Goal: Find contact information: Find contact information

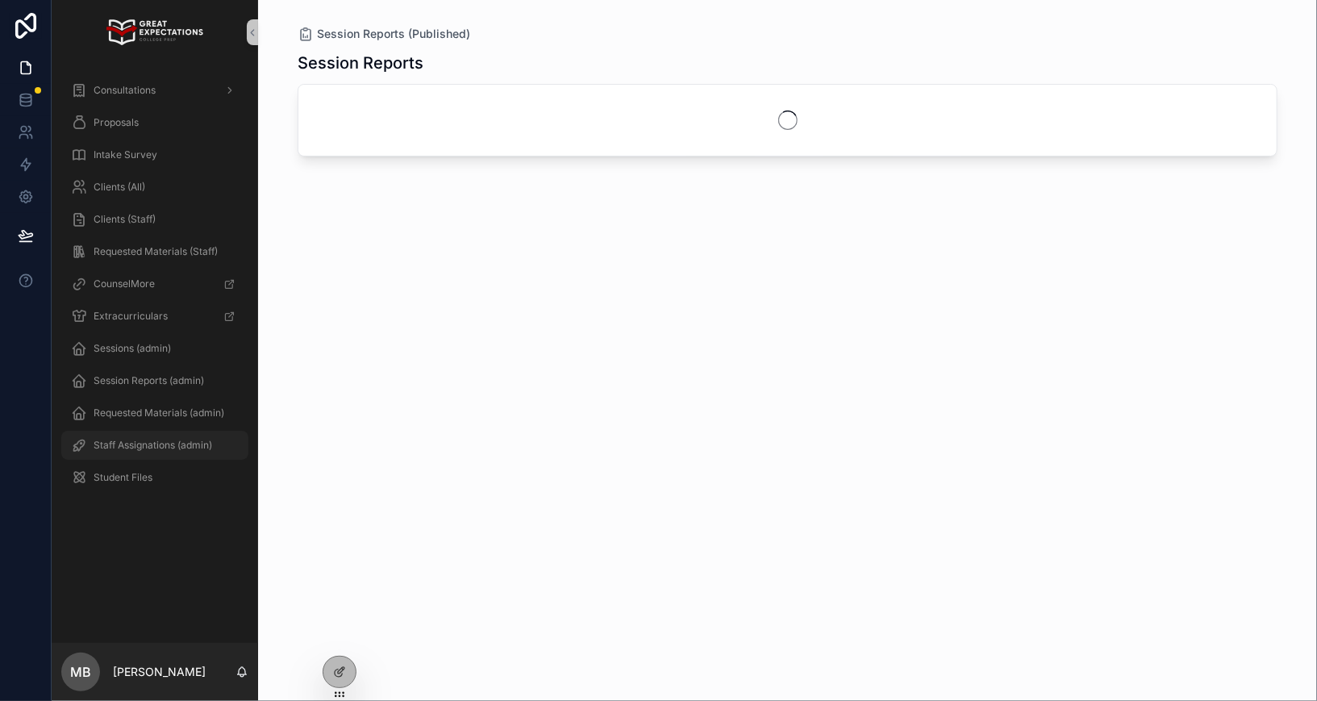
click at [149, 447] on span "Staff Assignations (admin)" at bounding box center [153, 445] width 119 height 13
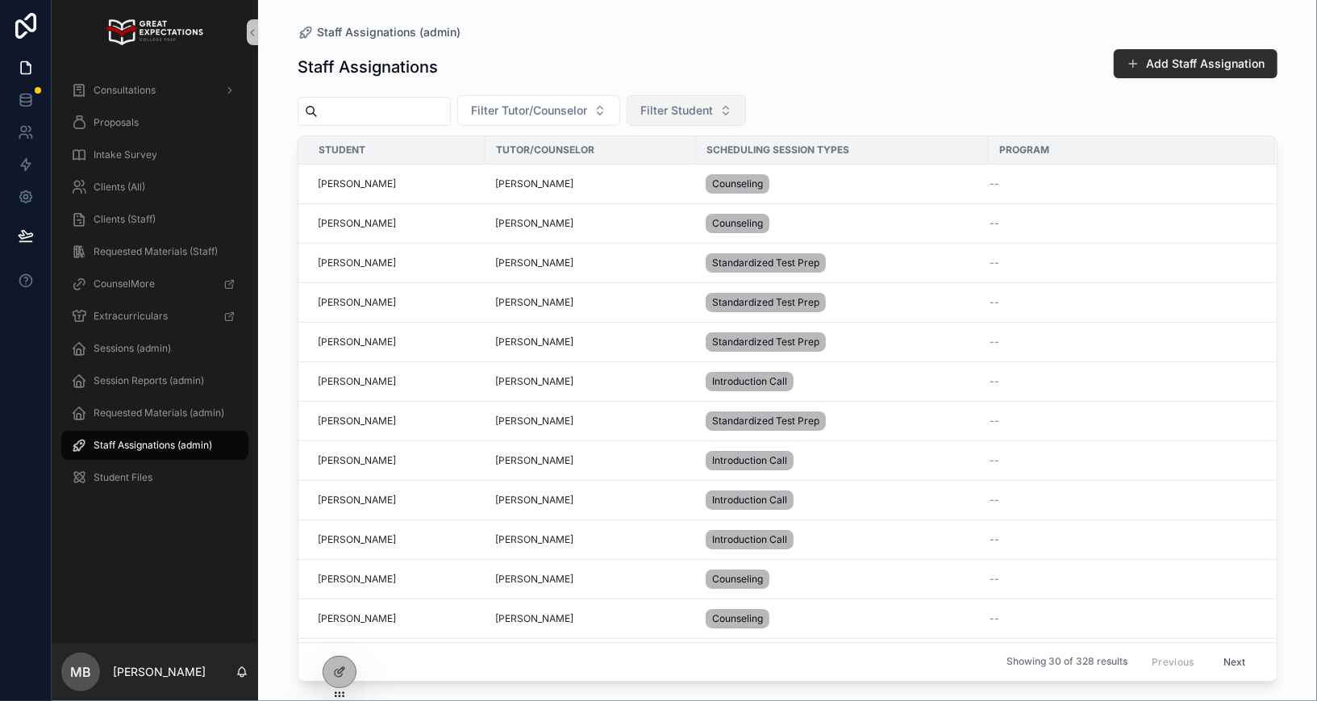
click at [686, 110] on span "Filter Student" at bounding box center [676, 110] width 73 height 16
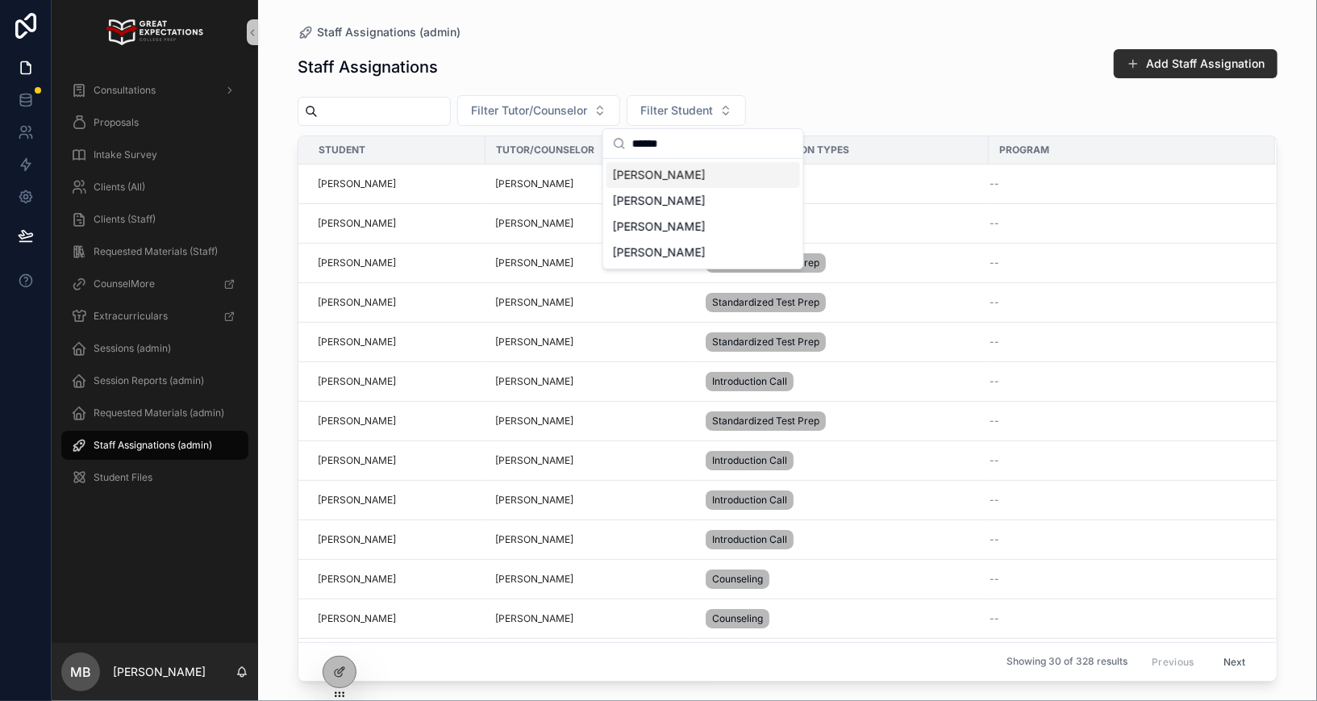
type input "*****"
click at [659, 172] on span "[PERSON_NAME]" at bounding box center [659, 175] width 93 height 16
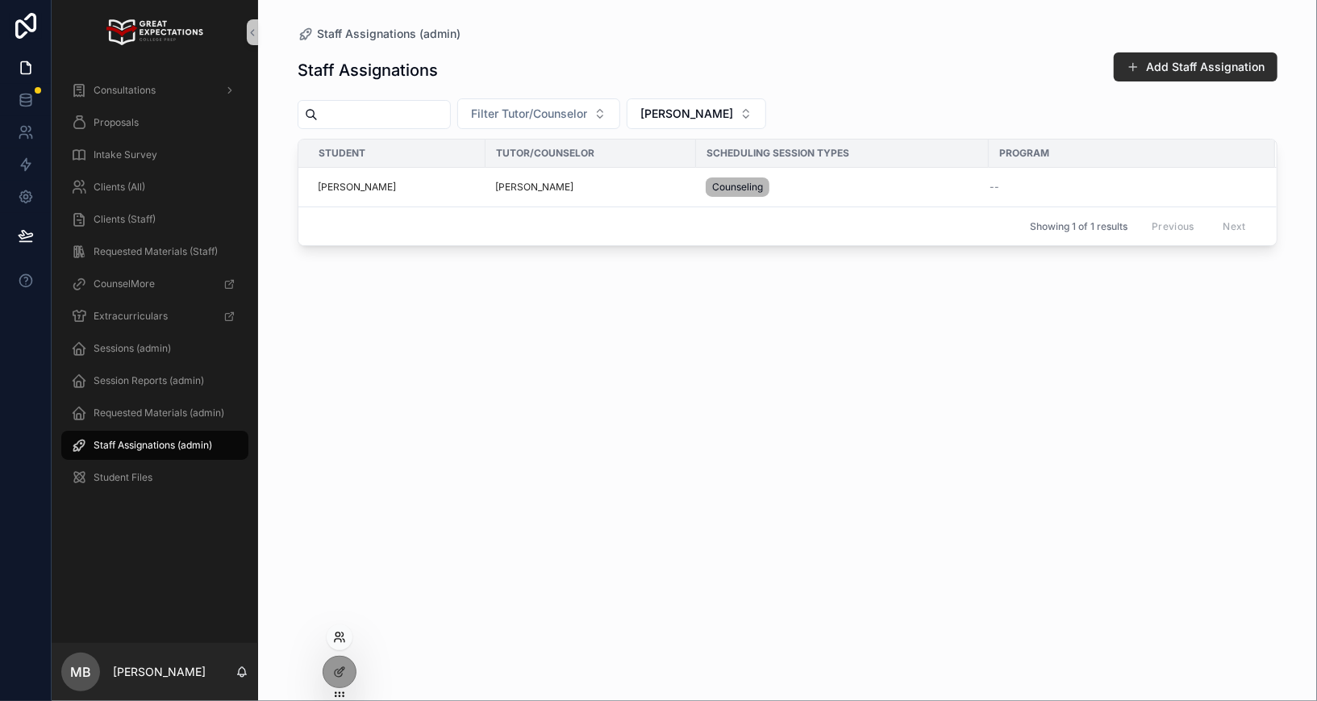
click at [336, 640] on icon at bounding box center [339, 637] width 13 height 13
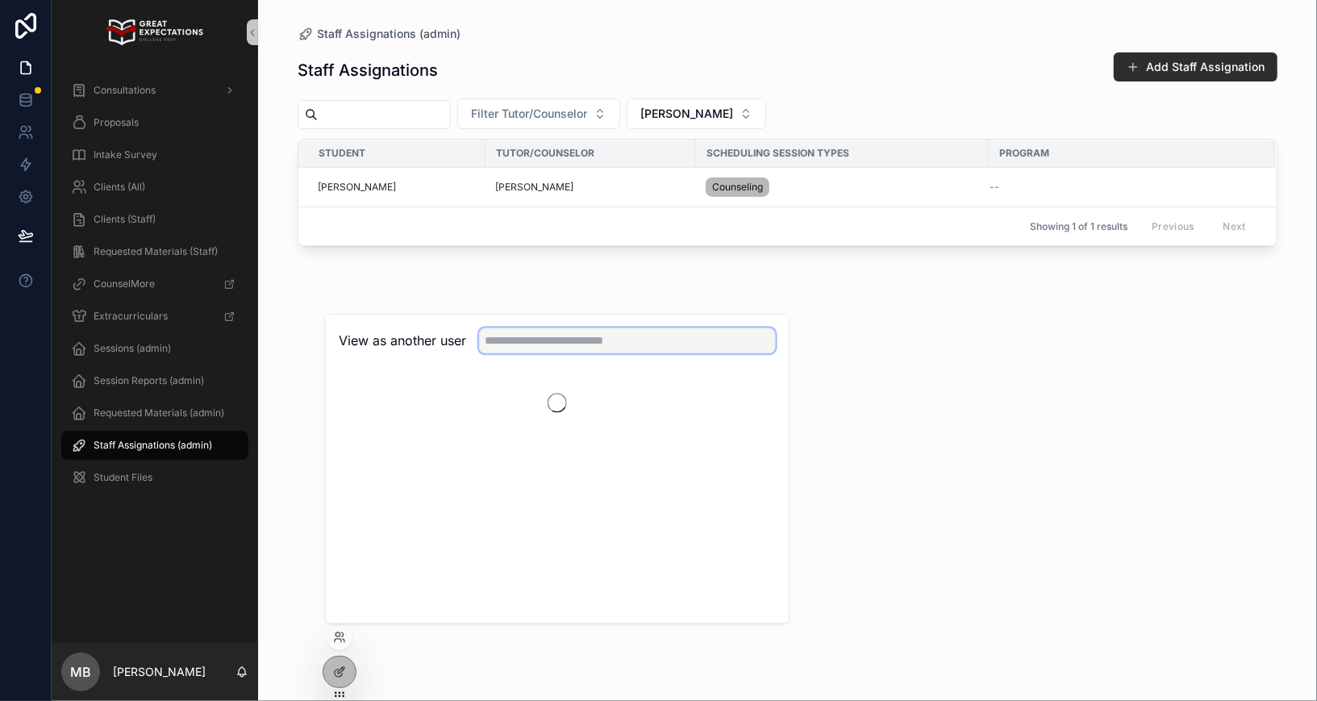
click at [501, 337] on input "text" at bounding box center [627, 340] width 297 height 26
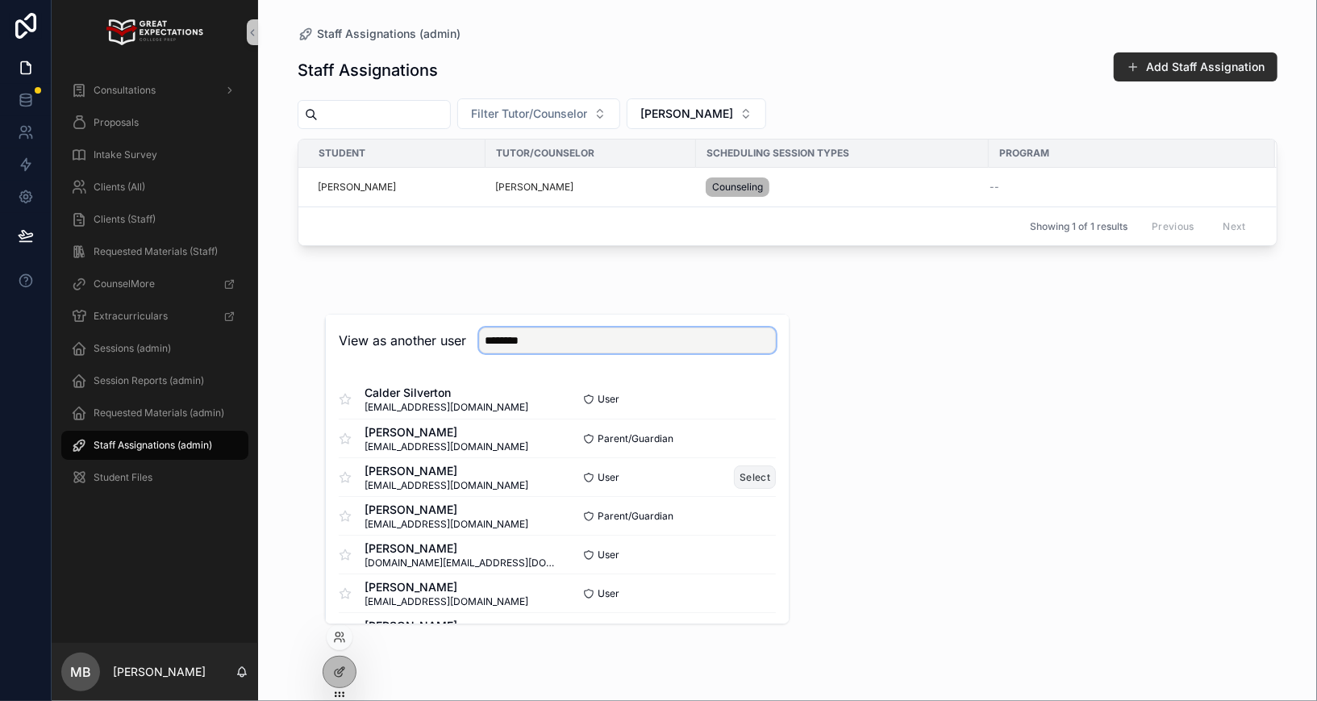
type input "********"
click at [753, 473] on button "Select" at bounding box center [755, 476] width 42 height 23
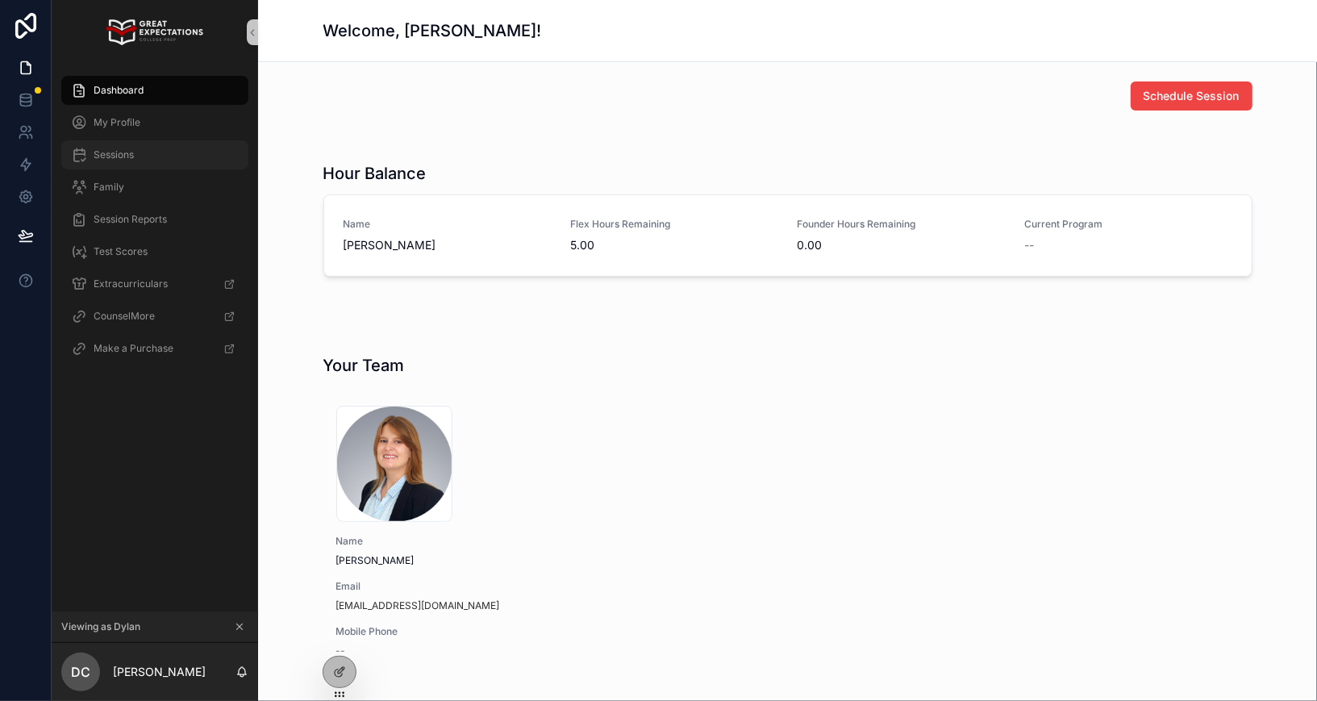
click at [123, 157] on span "Sessions" at bounding box center [114, 154] width 40 height 13
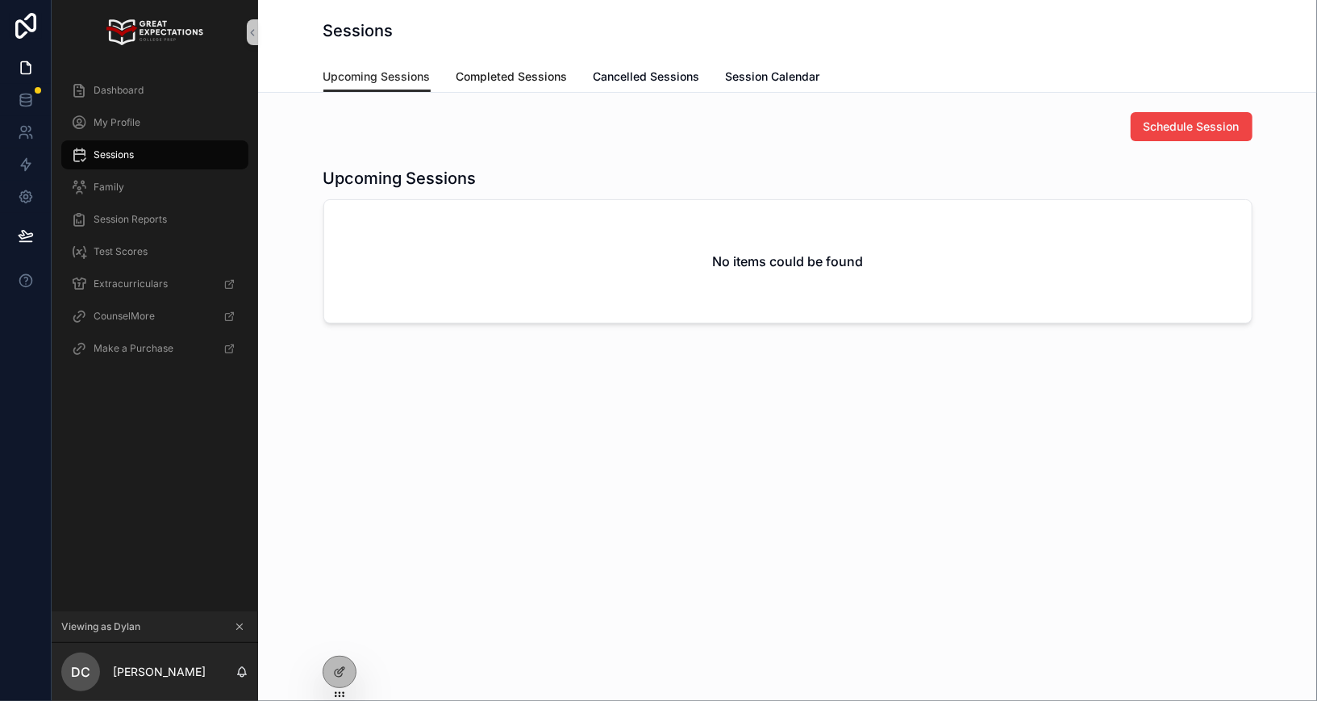
click at [469, 84] on span "Completed Sessions" at bounding box center [511, 77] width 111 height 16
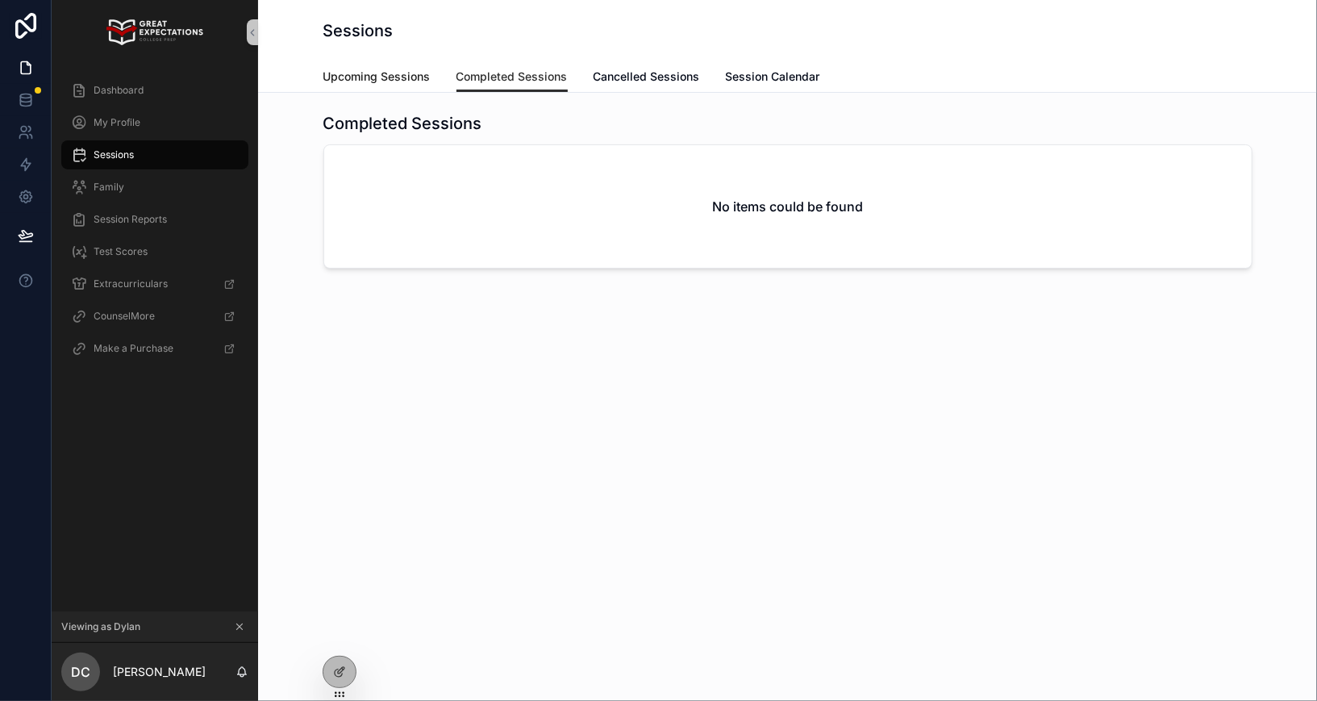
click at [390, 65] on link "Upcoming Sessions" at bounding box center [376, 78] width 107 height 32
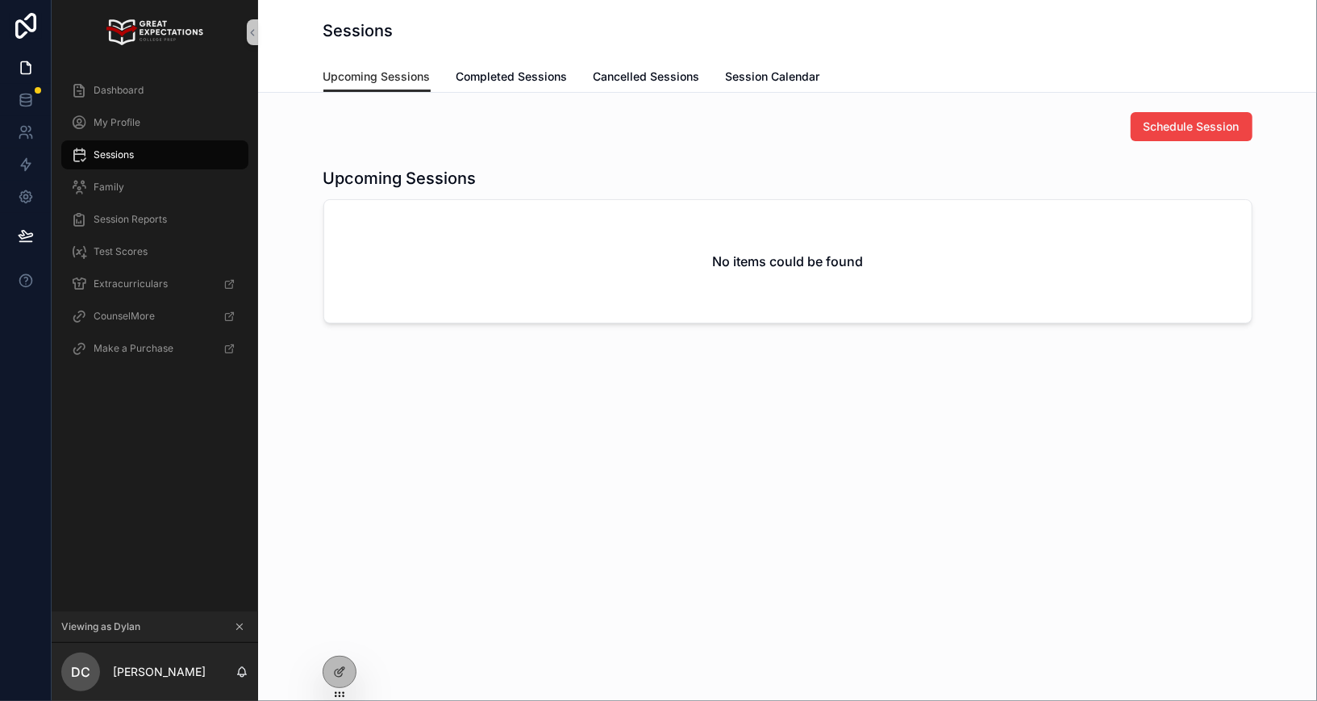
click at [240, 627] on icon "scrollable content" at bounding box center [240, 627] width 6 height 6
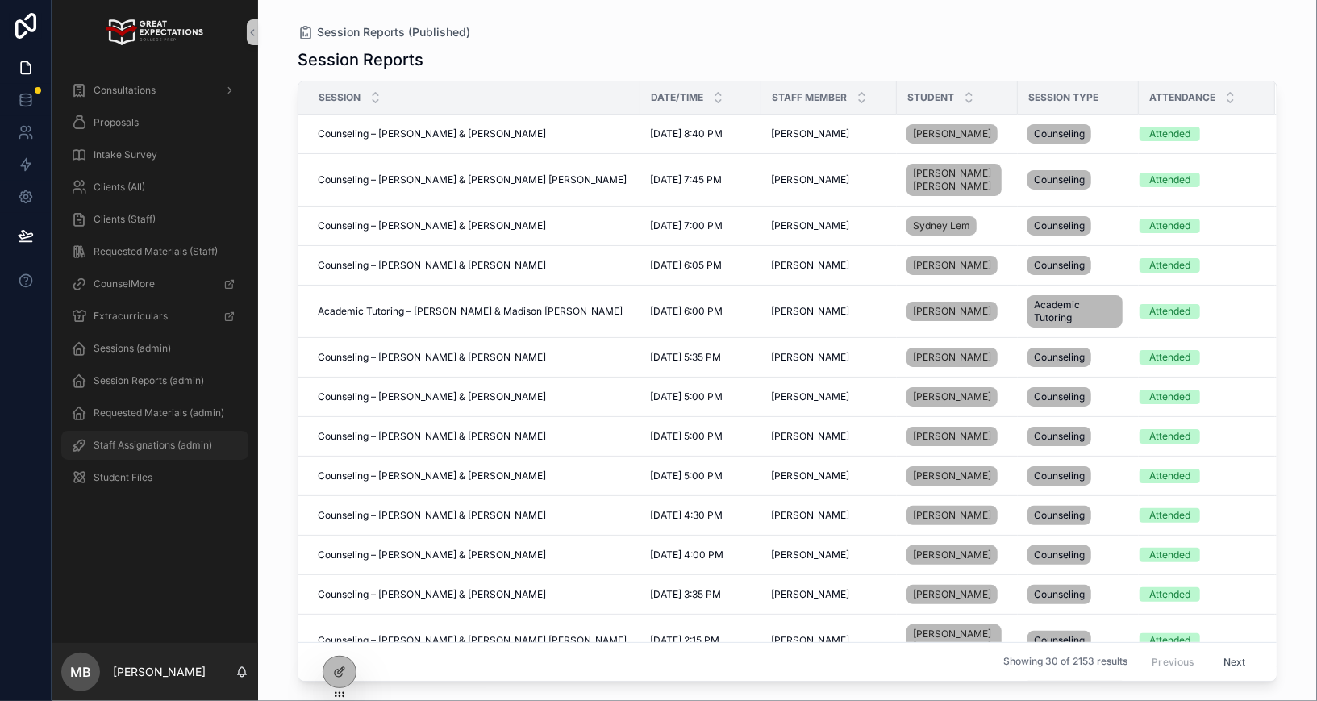
click at [144, 435] on div "Staff Assignations (admin)" at bounding box center [155, 445] width 168 height 26
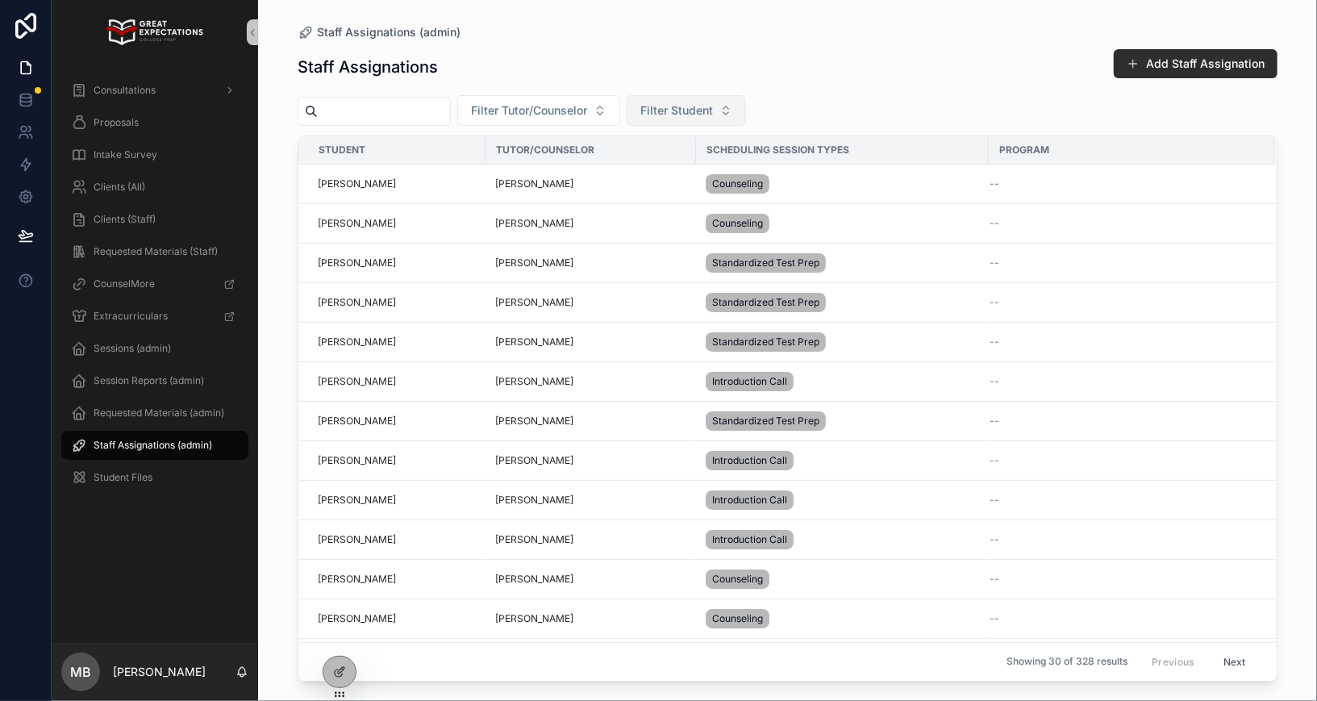
click at [675, 109] on span "Filter Student" at bounding box center [676, 110] width 73 height 16
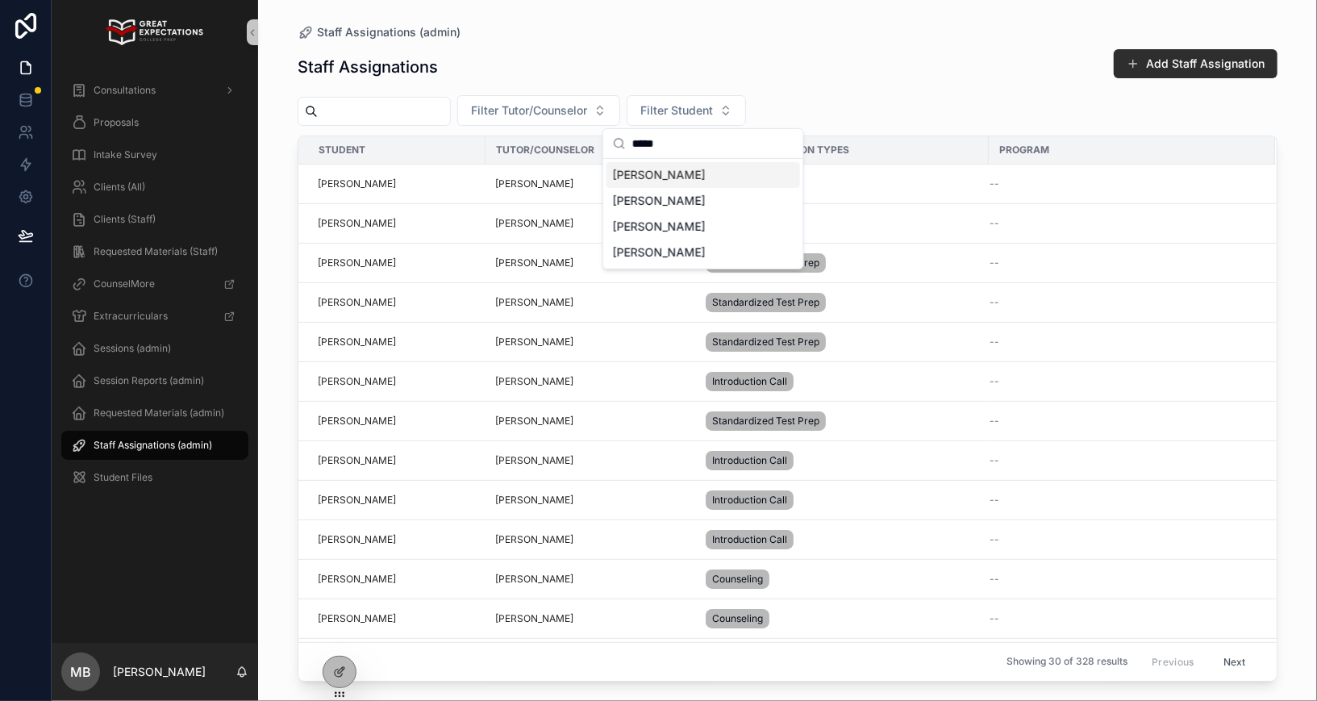
type input "*****"
click at [338, 636] on icon at bounding box center [338, 634] width 4 height 4
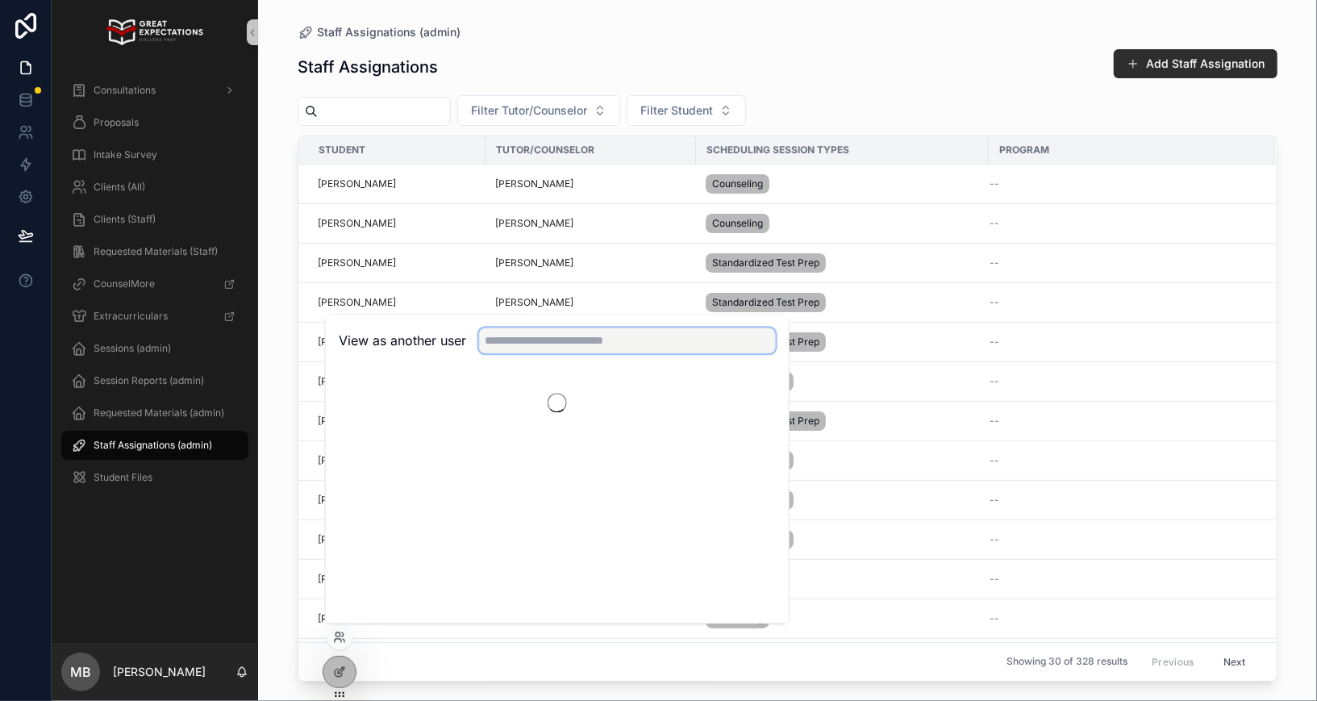
click at [571, 331] on input "text" at bounding box center [627, 340] width 297 height 26
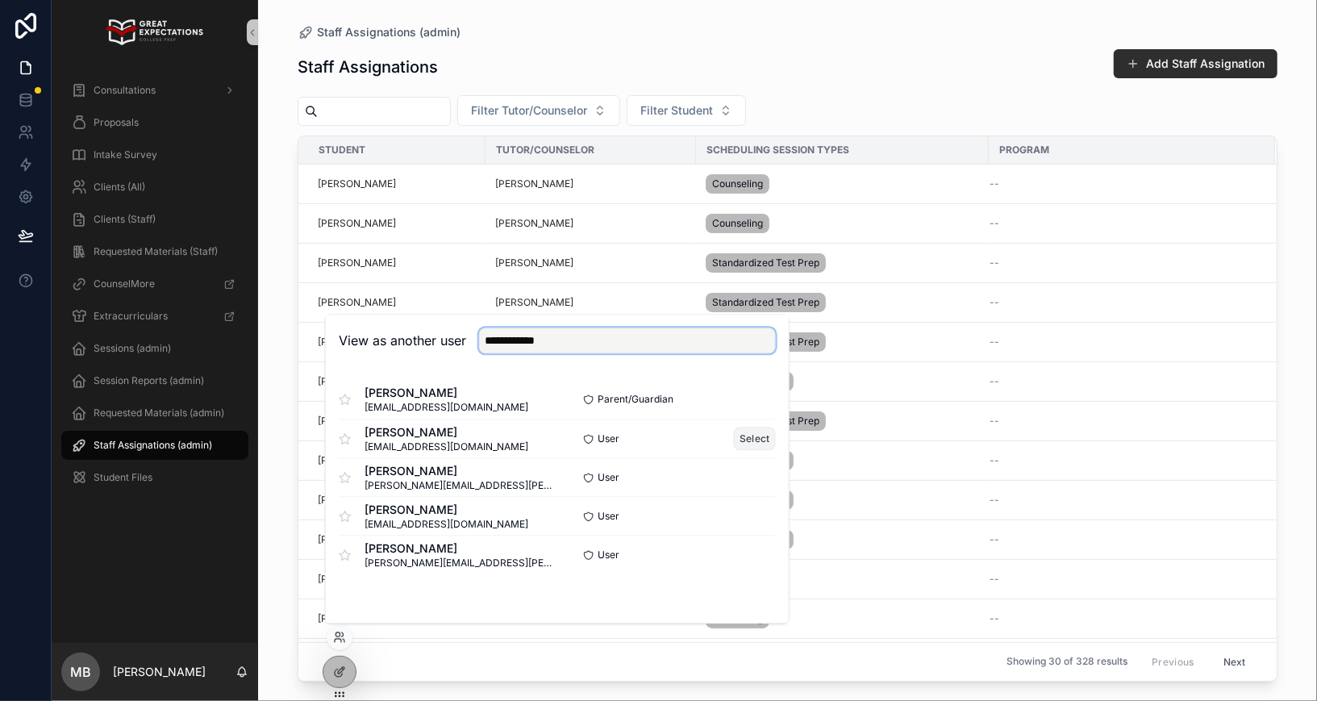
type input "**********"
click at [752, 437] on button "Select" at bounding box center [755, 438] width 42 height 23
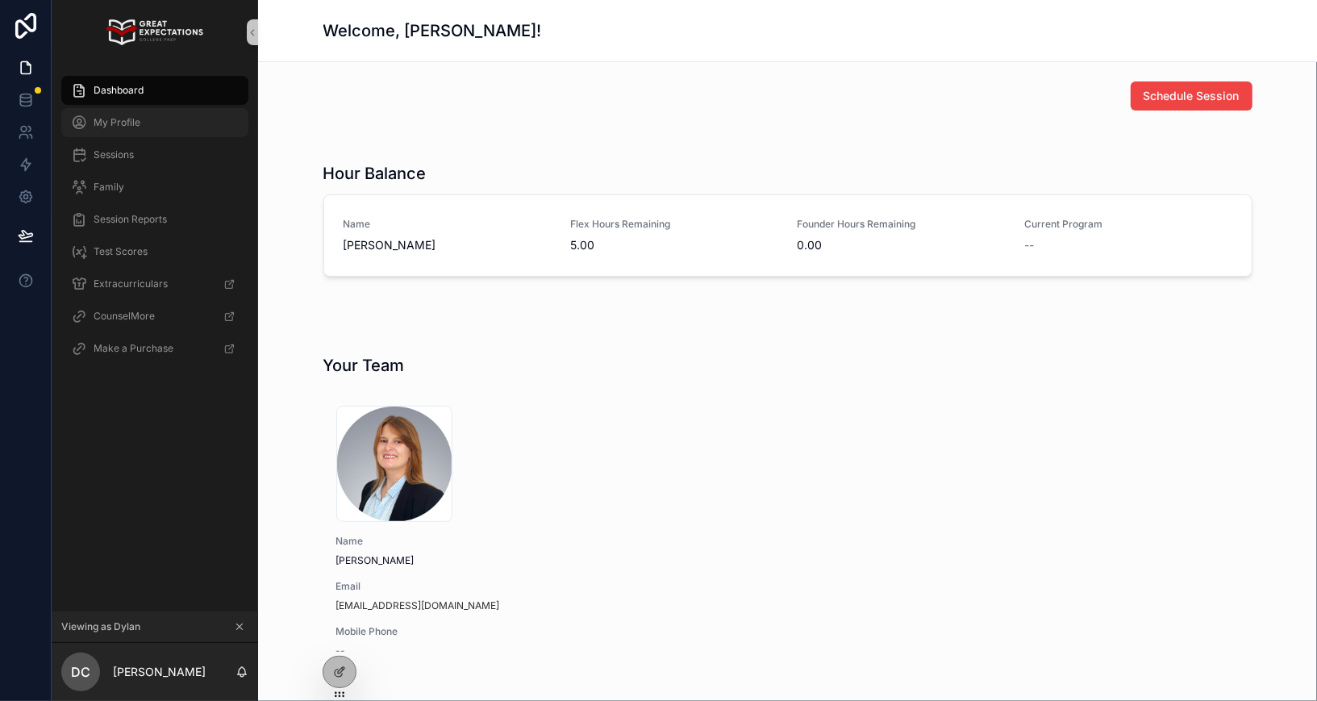
click at [123, 125] on span "My Profile" at bounding box center [117, 122] width 47 height 13
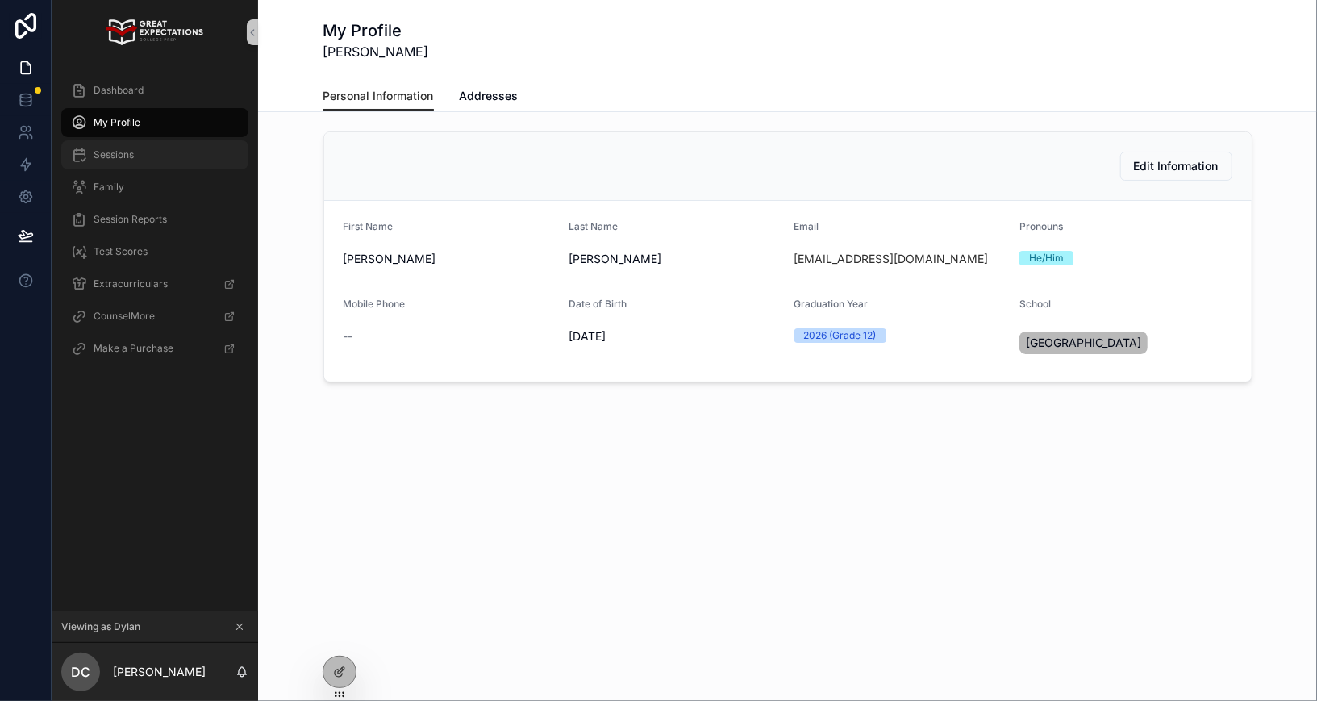
click at [144, 149] on div "Sessions" at bounding box center [155, 155] width 168 height 26
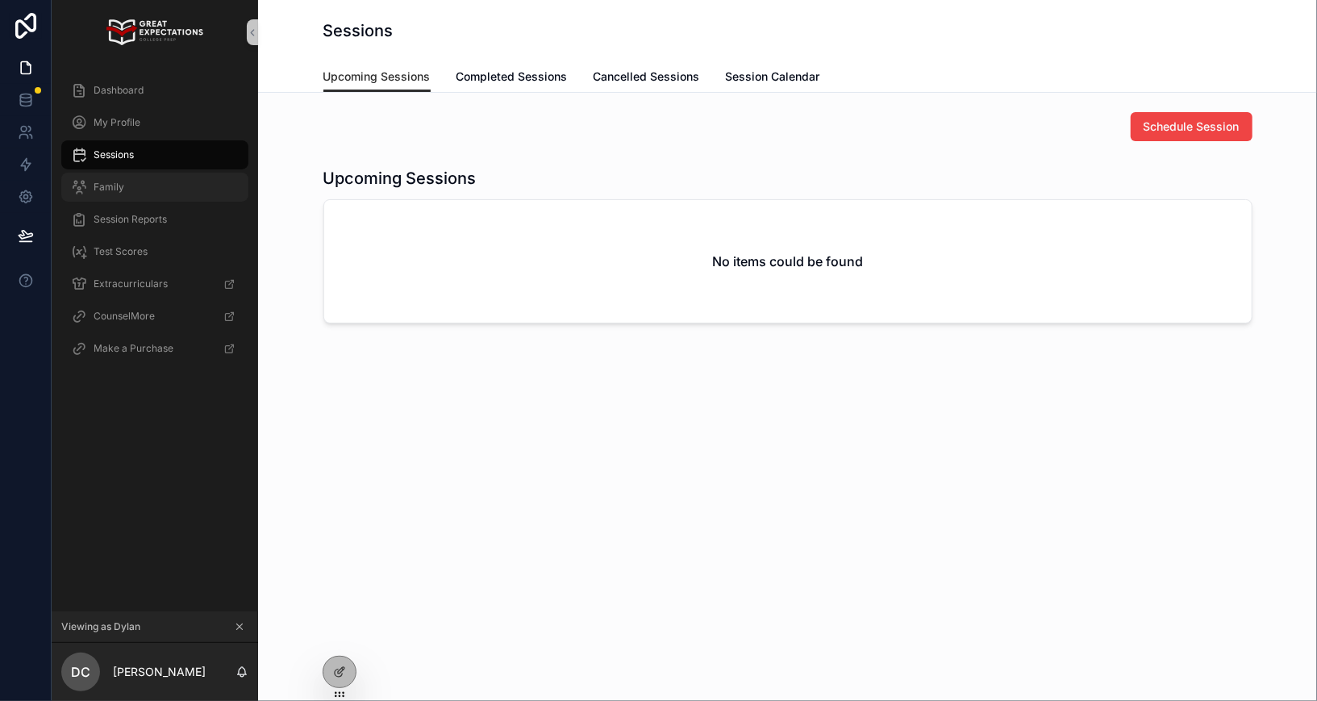
click at [131, 199] on div "Family" at bounding box center [155, 187] width 168 height 26
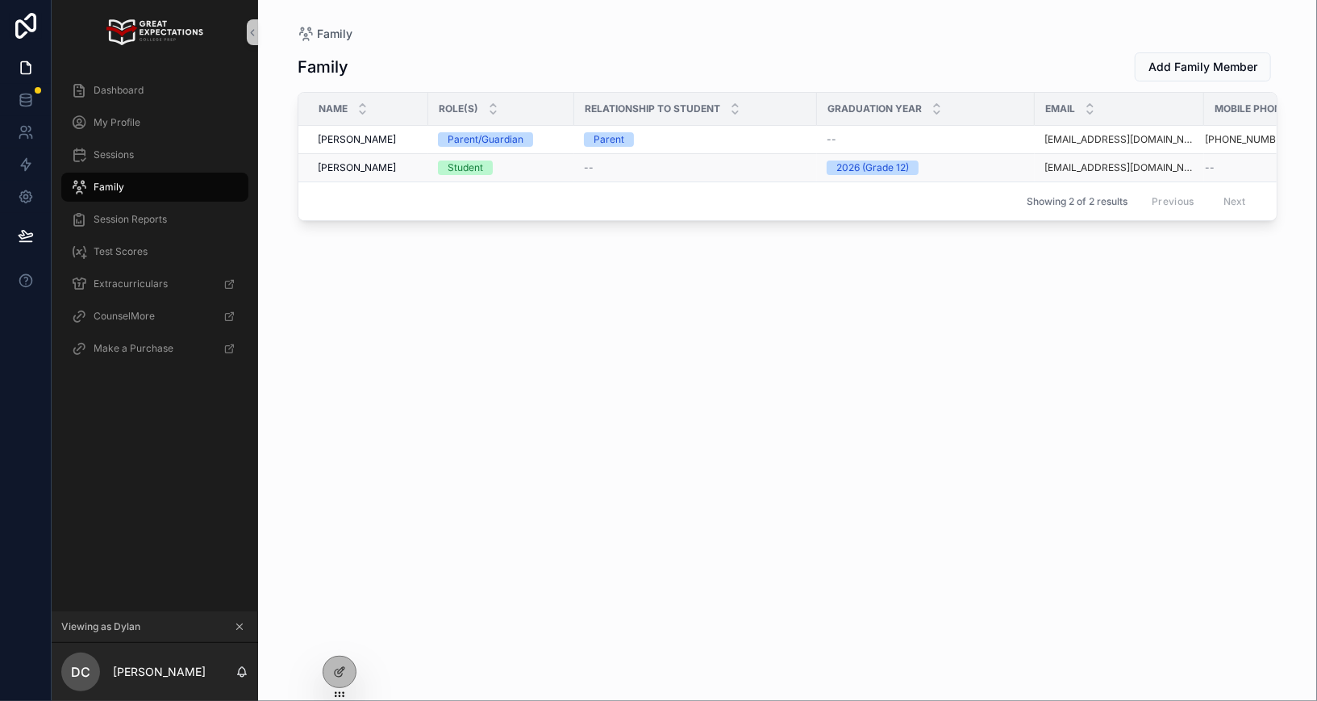
click at [346, 166] on span "[PERSON_NAME]" at bounding box center [357, 167] width 78 height 13
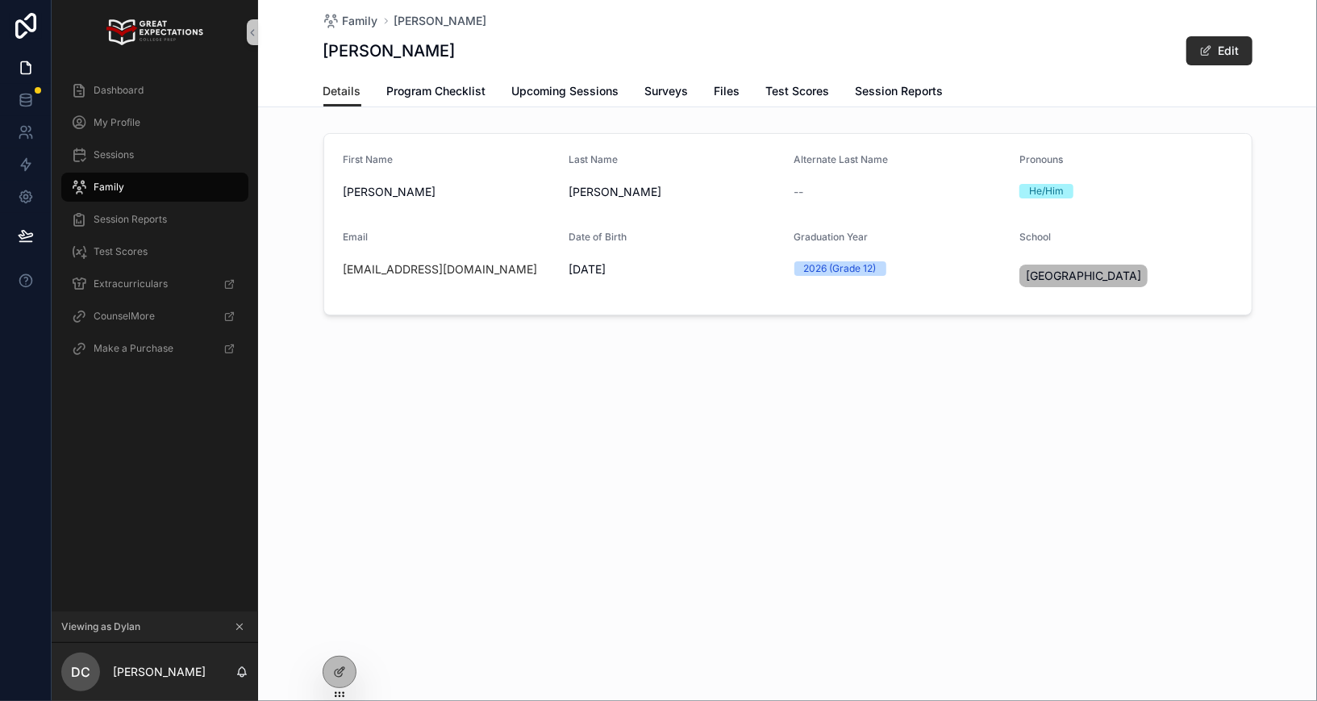
click at [495, 268] on div "[EMAIL_ADDRESS][DOMAIN_NAME]" at bounding box center [450, 269] width 213 height 16
copy link "[EMAIL_ADDRESS][DOMAIN_NAME]"
